Goal: Transaction & Acquisition: Purchase product/service

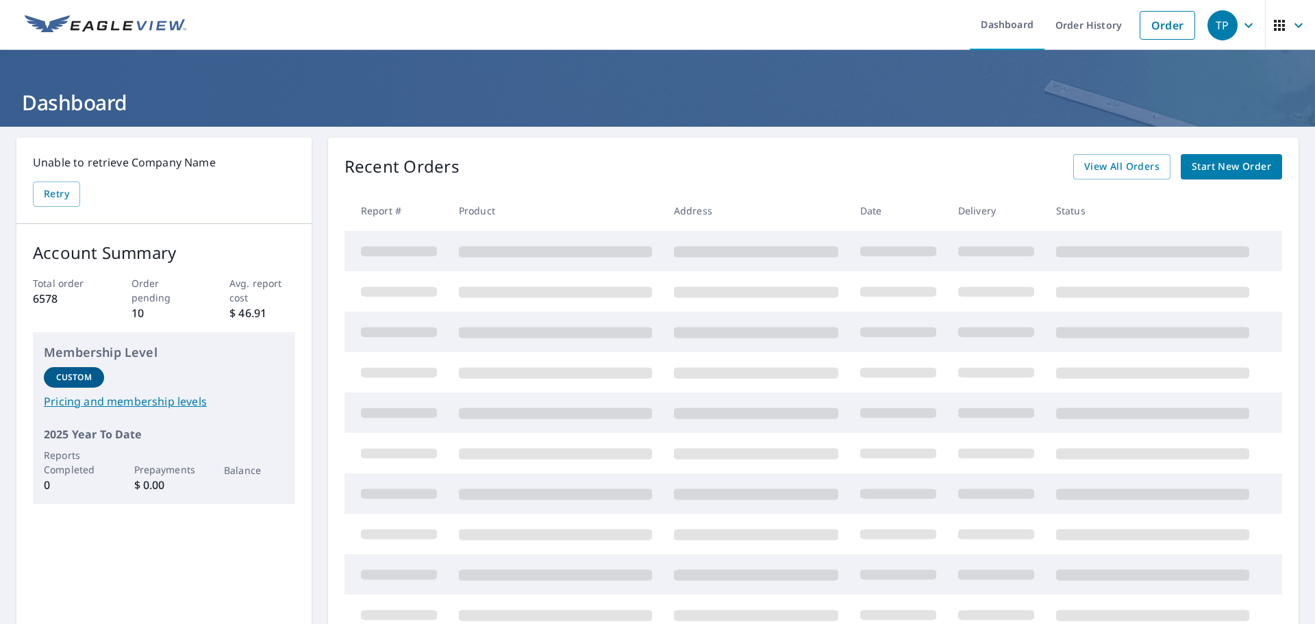
click at [1219, 173] on span "Start New Order" at bounding box center [1231, 166] width 79 height 17
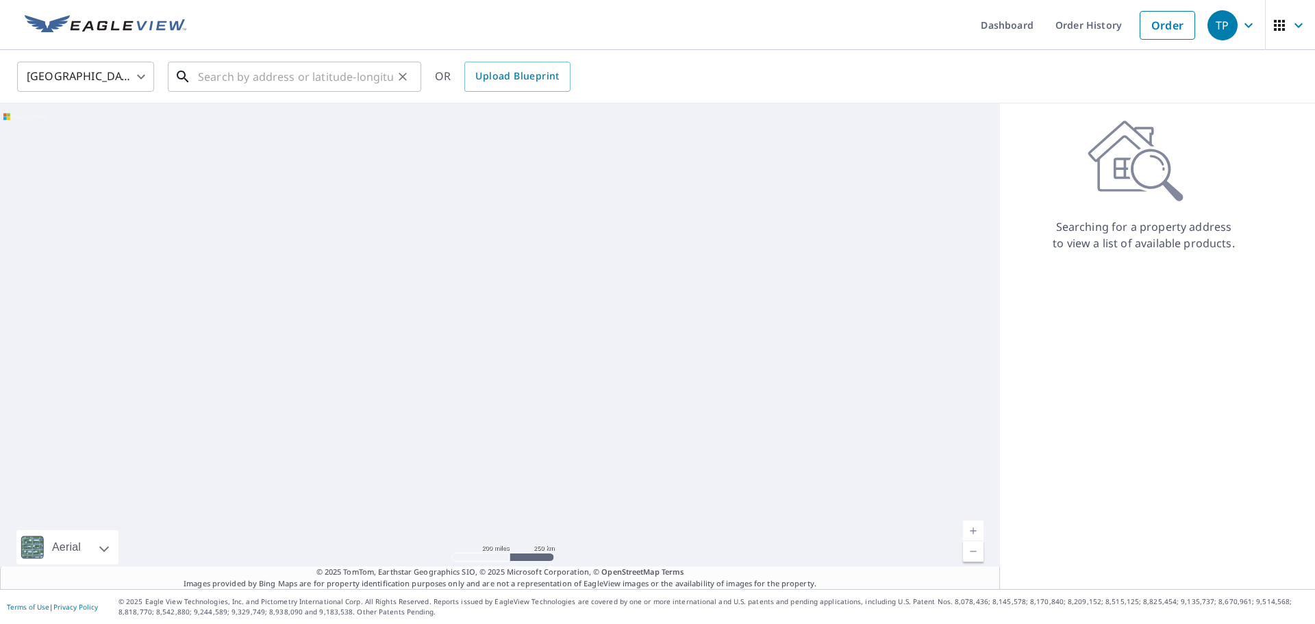
click at [358, 80] on input "text" at bounding box center [295, 77] width 195 height 38
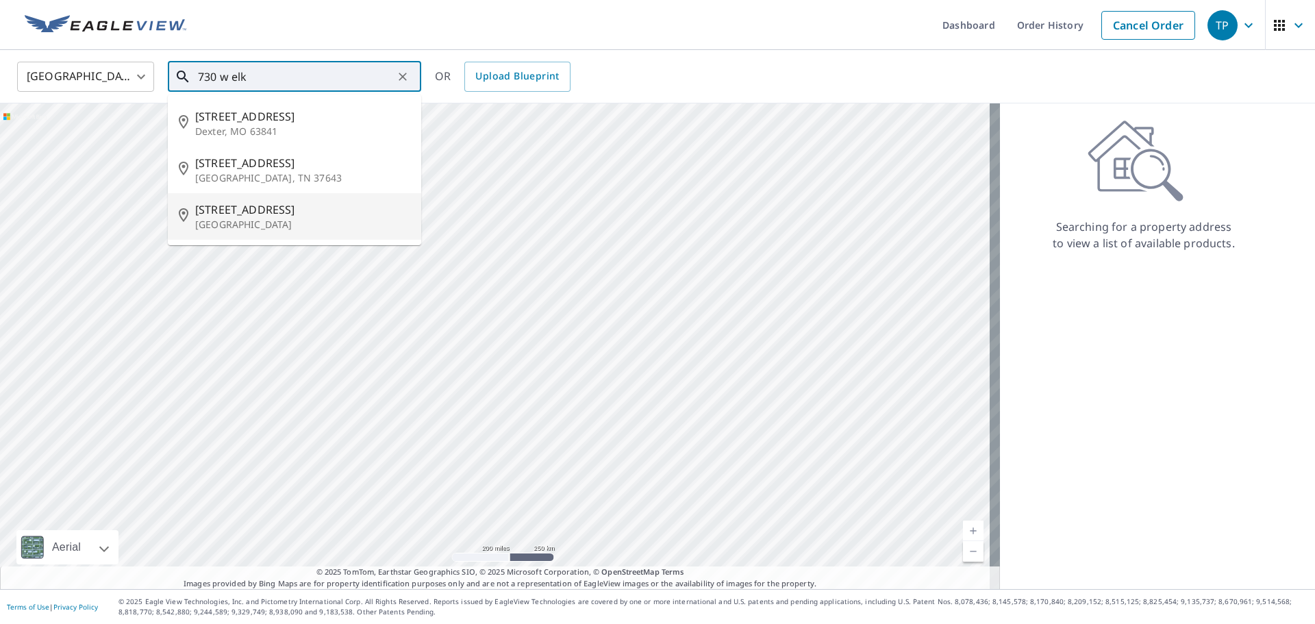
click at [330, 225] on p "[GEOGRAPHIC_DATA]" at bounding box center [302, 225] width 215 height 14
type input "[STREET_ADDRESS]"
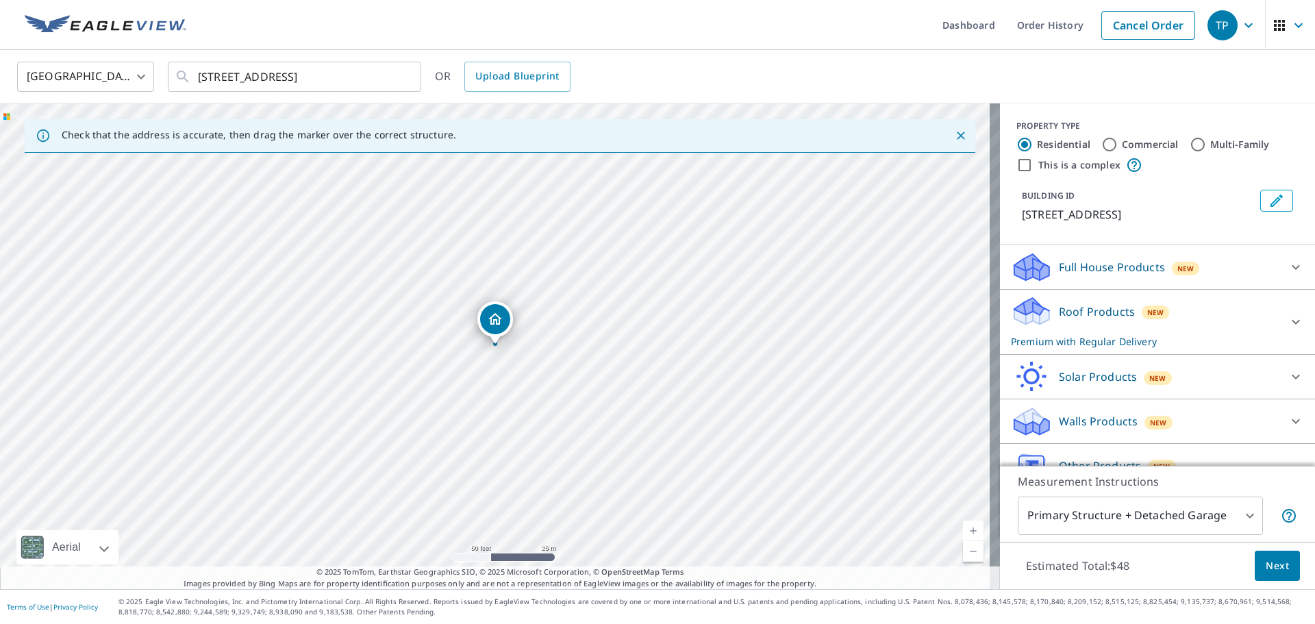
click at [414, 214] on div "[STREET_ADDRESS]" at bounding box center [500, 346] width 1000 height 486
drag, startPoint x: 453, startPoint y: 212, endPoint x: 485, endPoint y: 312, distance: 104.4
click at [485, 312] on div "[STREET_ADDRESS]" at bounding box center [500, 346] width 1000 height 486
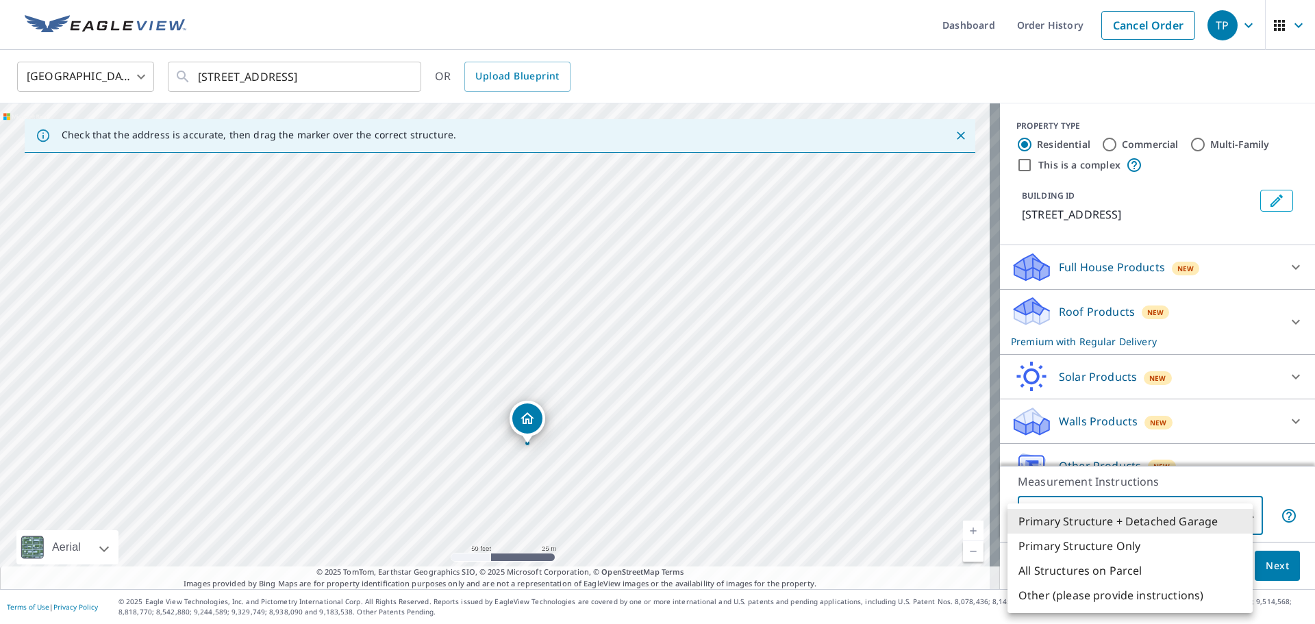
click at [1234, 511] on body "TP TP Dashboard Order History Cancel Order [GEOGRAPHIC_DATA] [GEOGRAPHIC_DATA] …" at bounding box center [657, 312] width 1315 height 624
click at [1141, 571] on li "All Structures on Parcel" at bounding box center [1130, 570] width 245 height 25
type input "3"
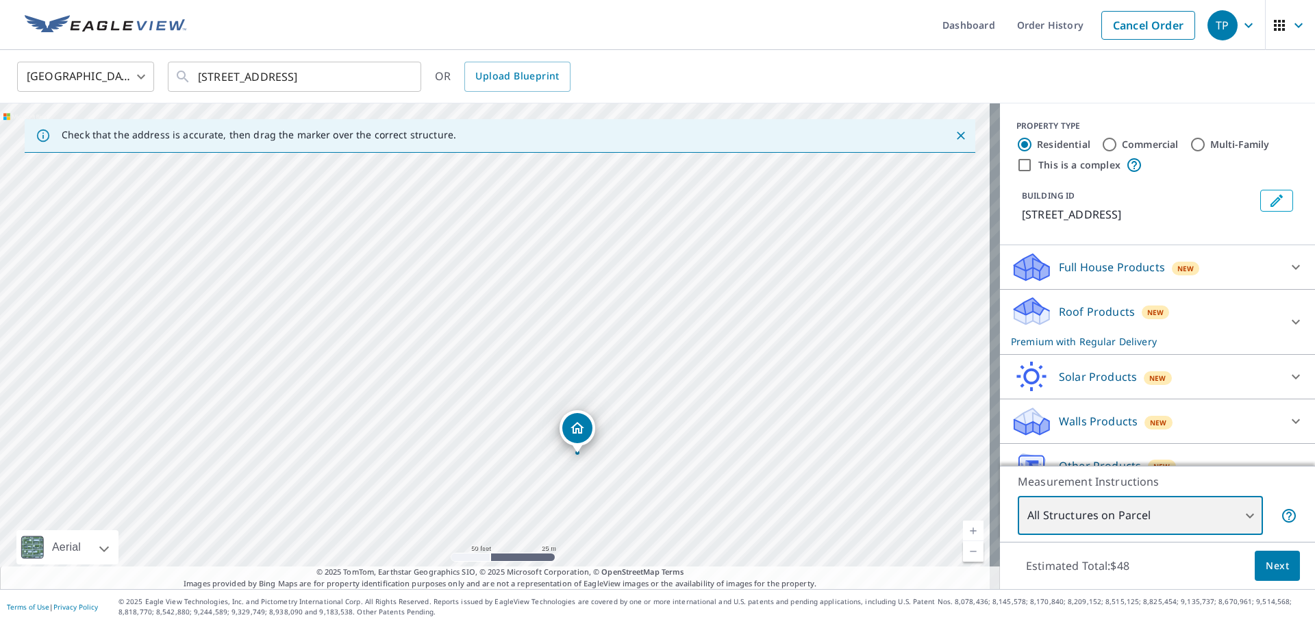
drag, startPoint x: 461, startPoint y: 200, endPoint x: 543, endPoint y: 309, distance: 136.5
click at [543, 309] on div "[STREET_ADDRESS]" at bounding box center [500, 346] width 1000 height 486
click at [1288, 323] on div at bounding box center [1296, 322] width 33 height 33
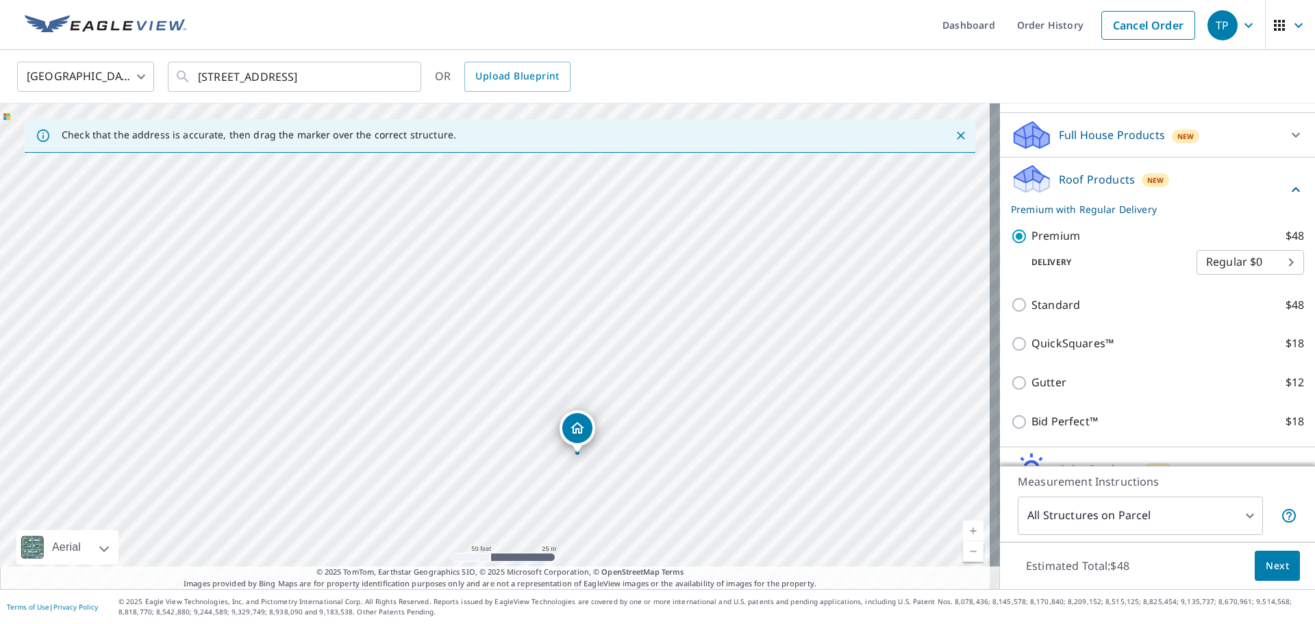
scroll to position [137, 0]
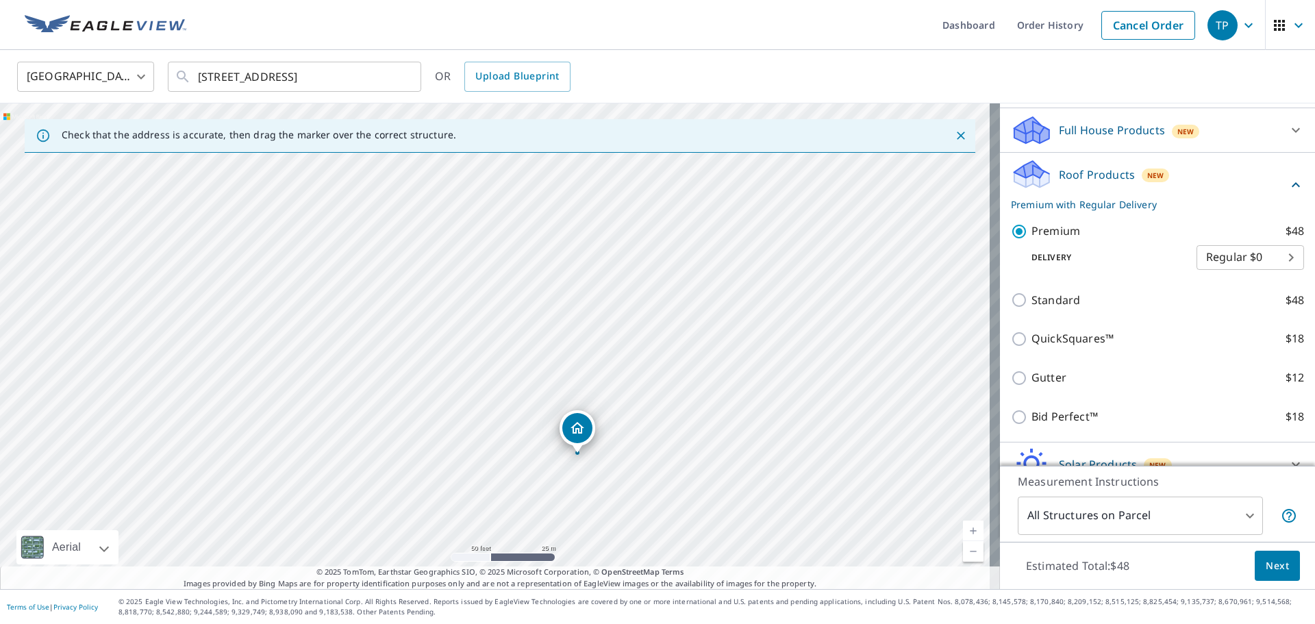
click at [1280, 567] on button "Next" at bounding box center [1277, 566] width 45 height 31
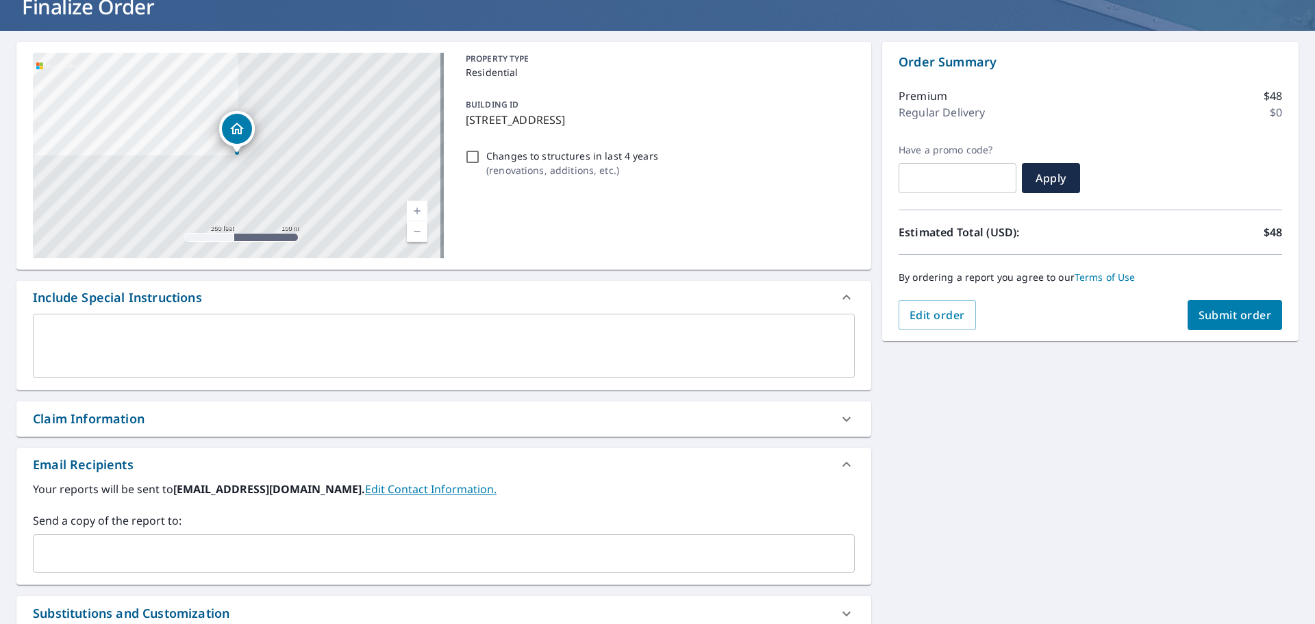
scroll to position [69, 0]
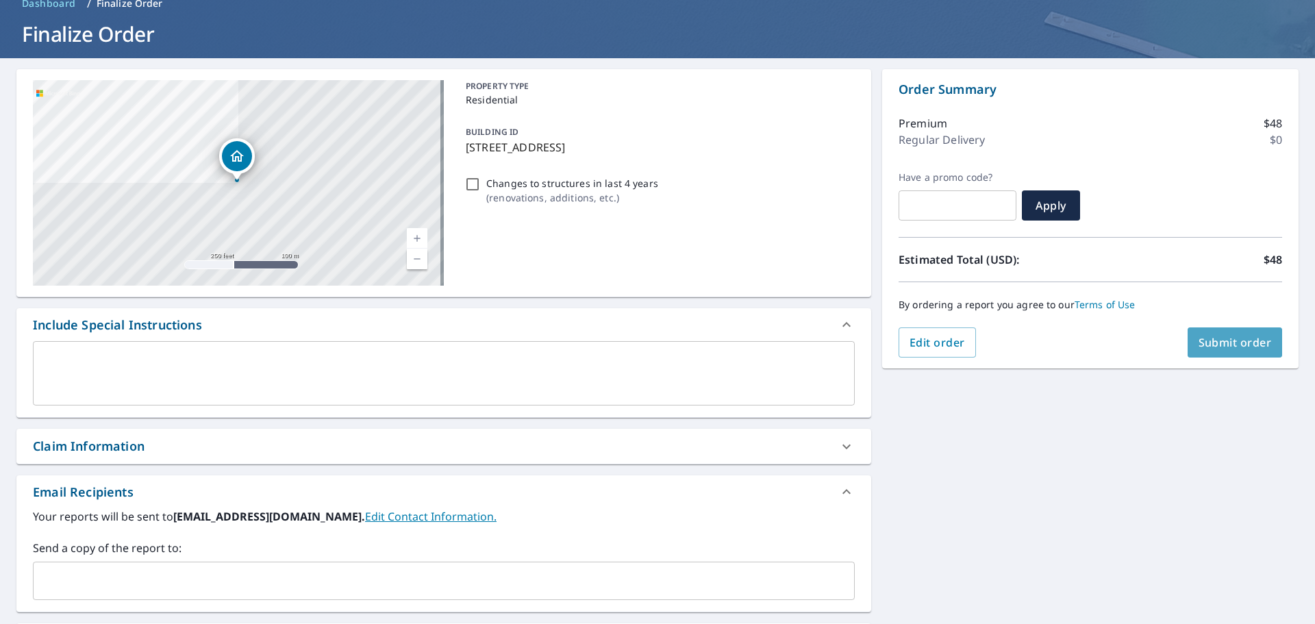
click at [1241, 339] on span "Submit order" at bounding box center [1235, 342] width 73 height 15
checkbox input "true"
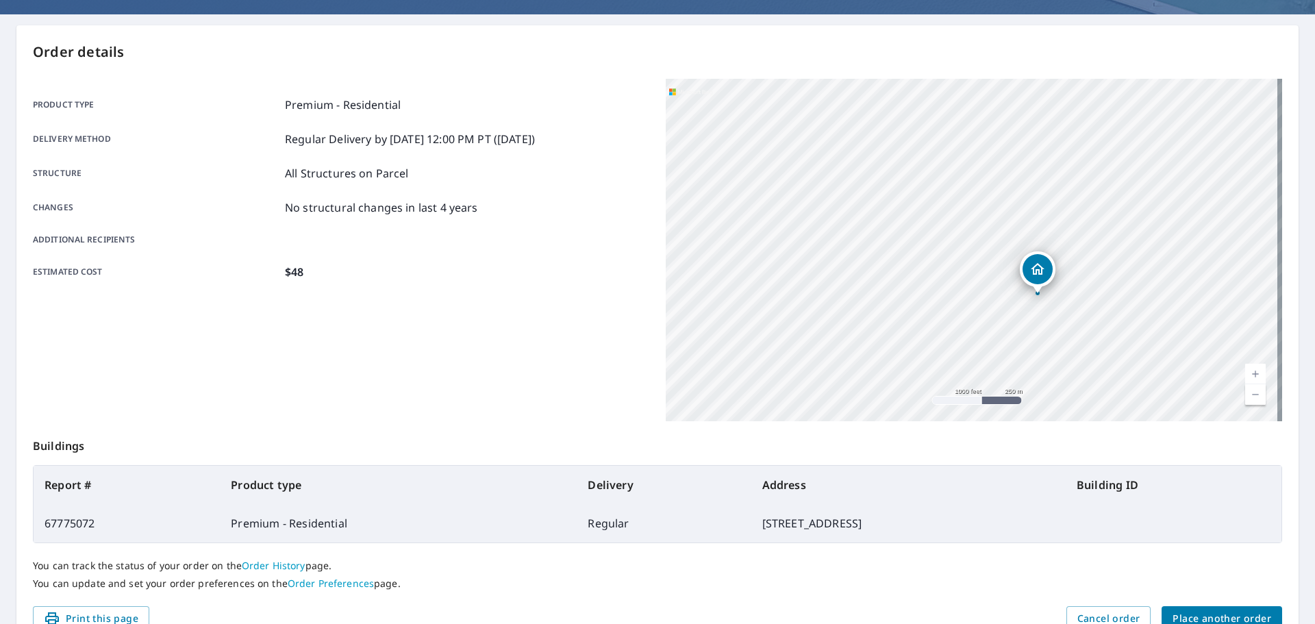
scroll to position [182, 0]
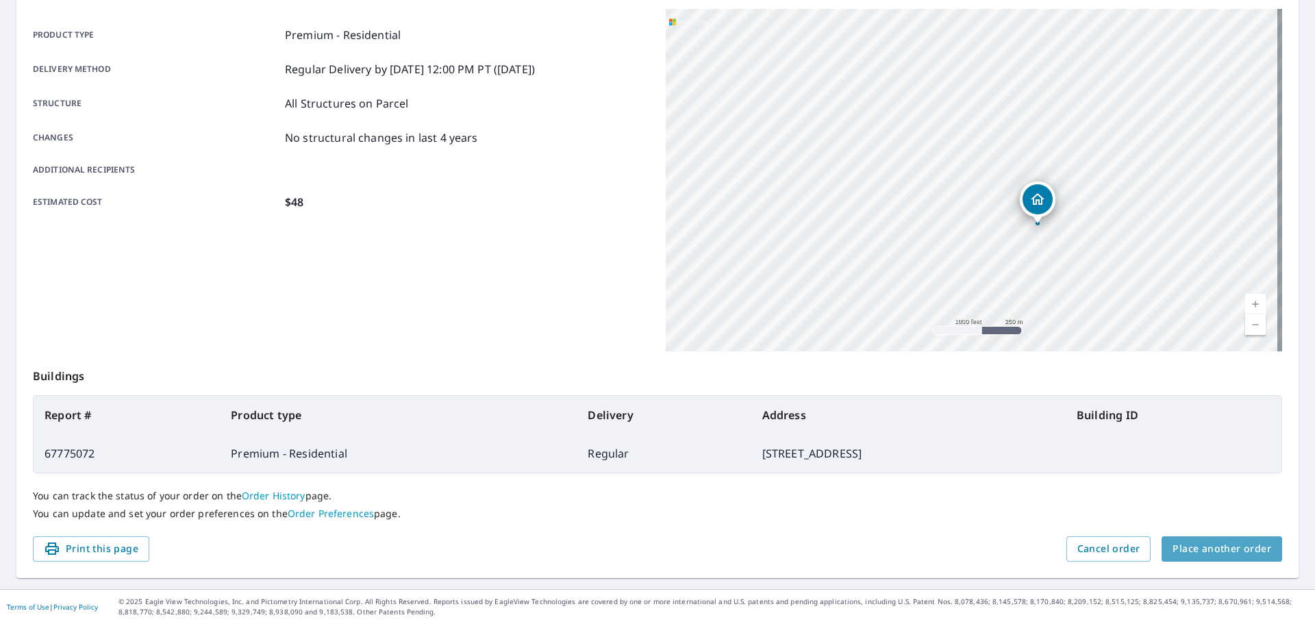
click at [1228, 545] on span "Place another order" at bounding box center [1222, 549] width 99 height 17
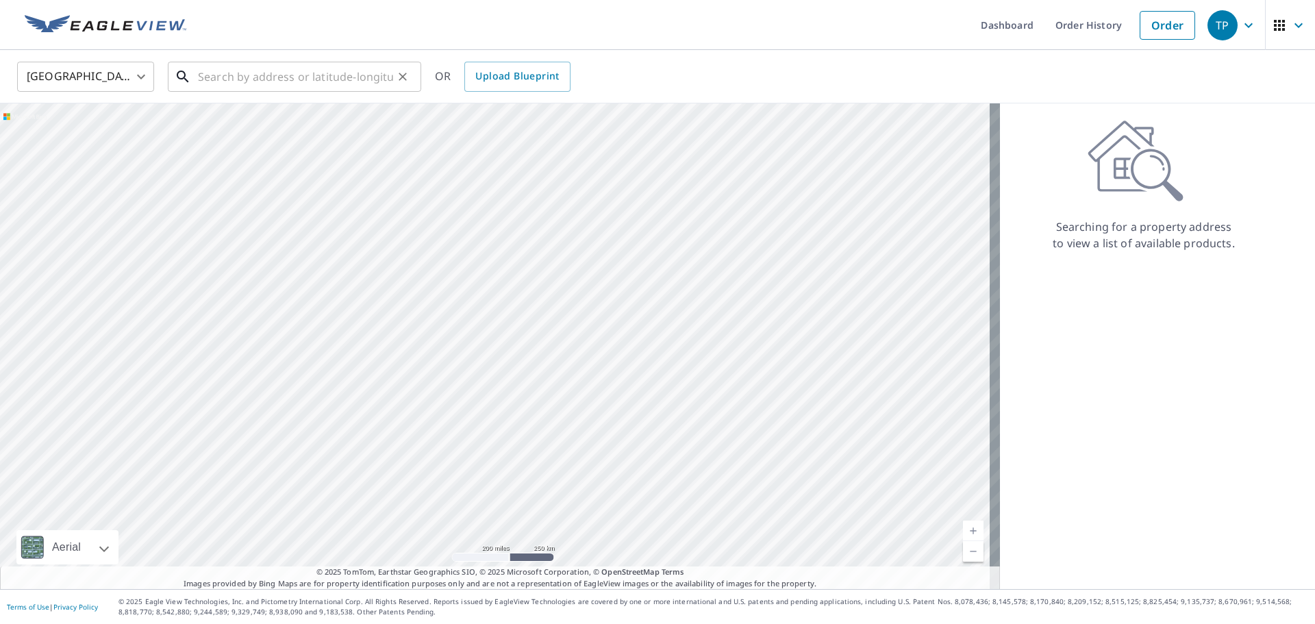
click at [349, 68] on input "text" at bounding box center [295, 77] width 195 height 38
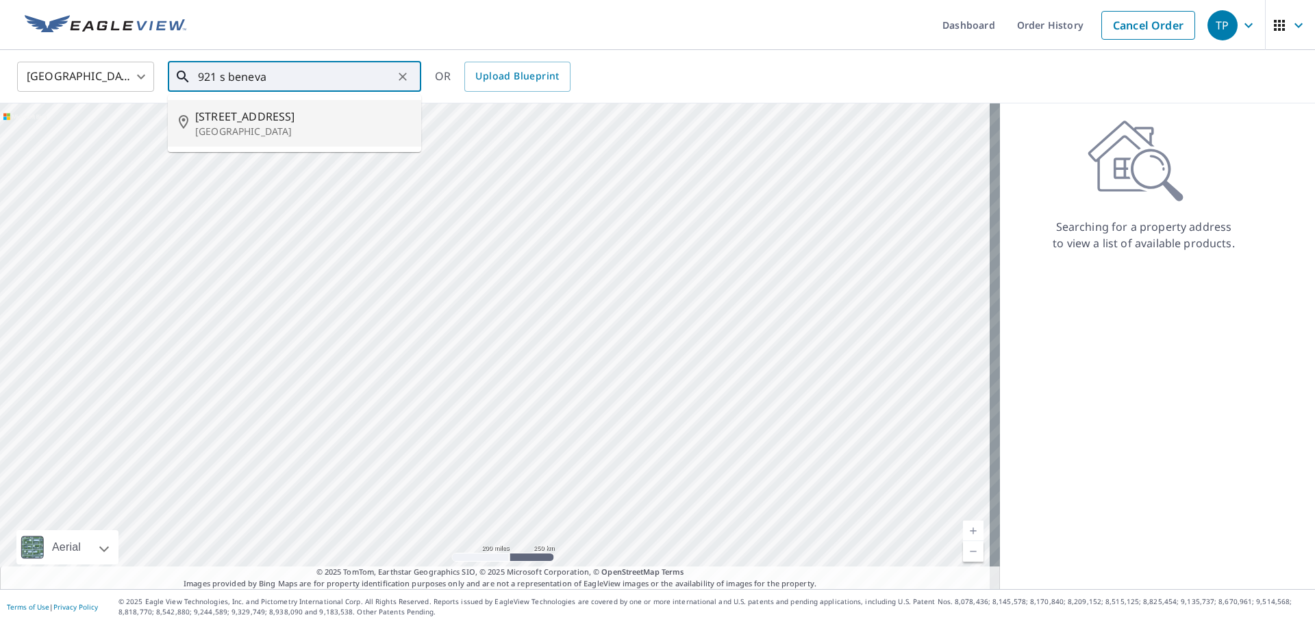
click at [381, 135] on p "[GEOGRAPHIC_DATA]" at bounding box center [302, 132] width 215 height 14
type input "[STREET_ADDRESS]"
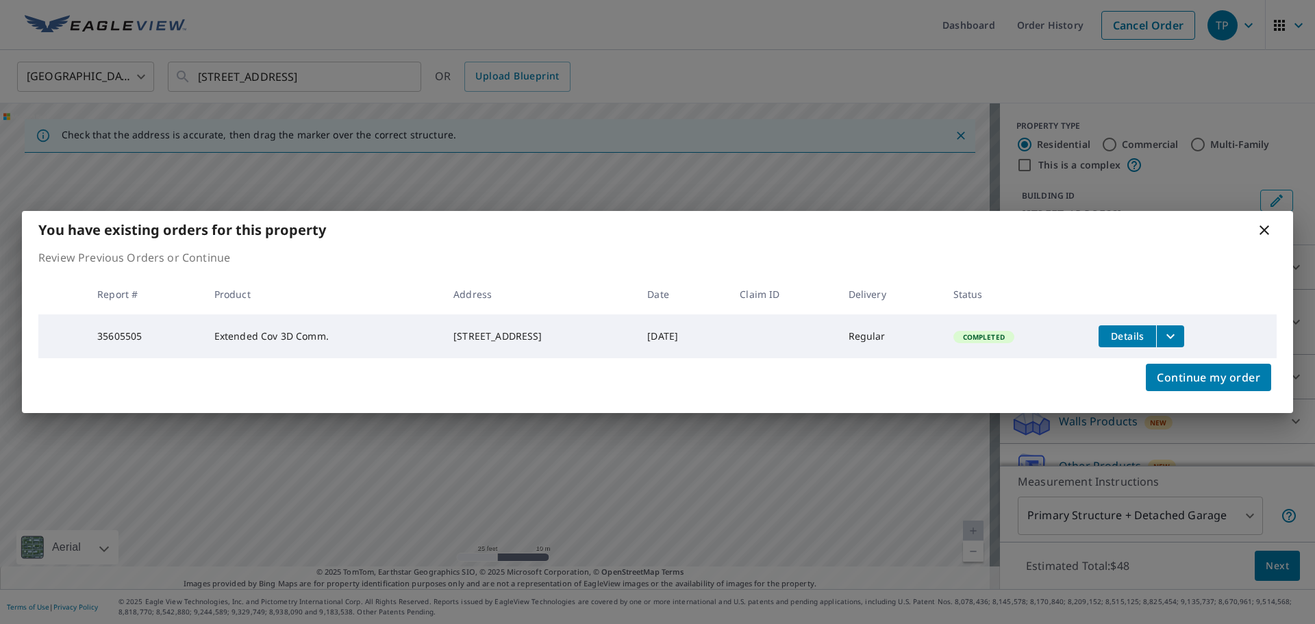
click at [1171, 331] on button "filesDropdownBtn-35605505" at bounding box center [1170, 336] width 28 height 22
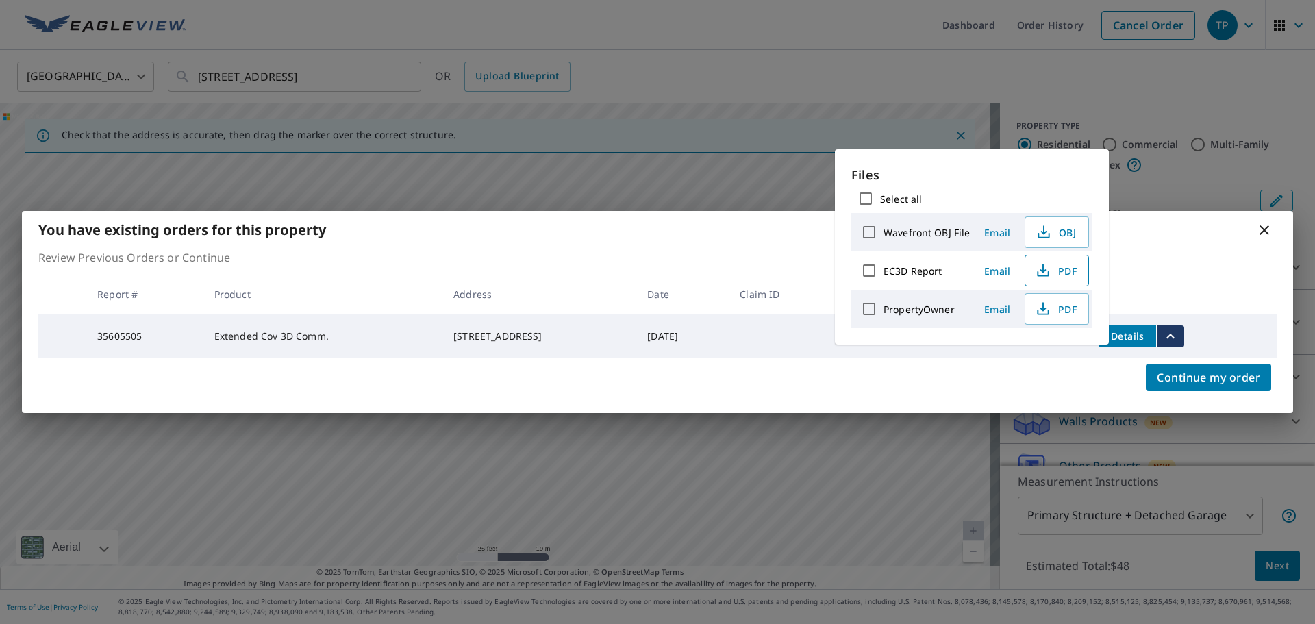
click at [1060, 280] on button "PDF" at bounding box center [1057, 271] width 64 height 32
click at [904, 70] on div "You have existing orders for this property Review Previous Orders or Continue R…" at bounding box center [657, 312] width 1315 height 624
